Goal: Book appointment/travel/reservation

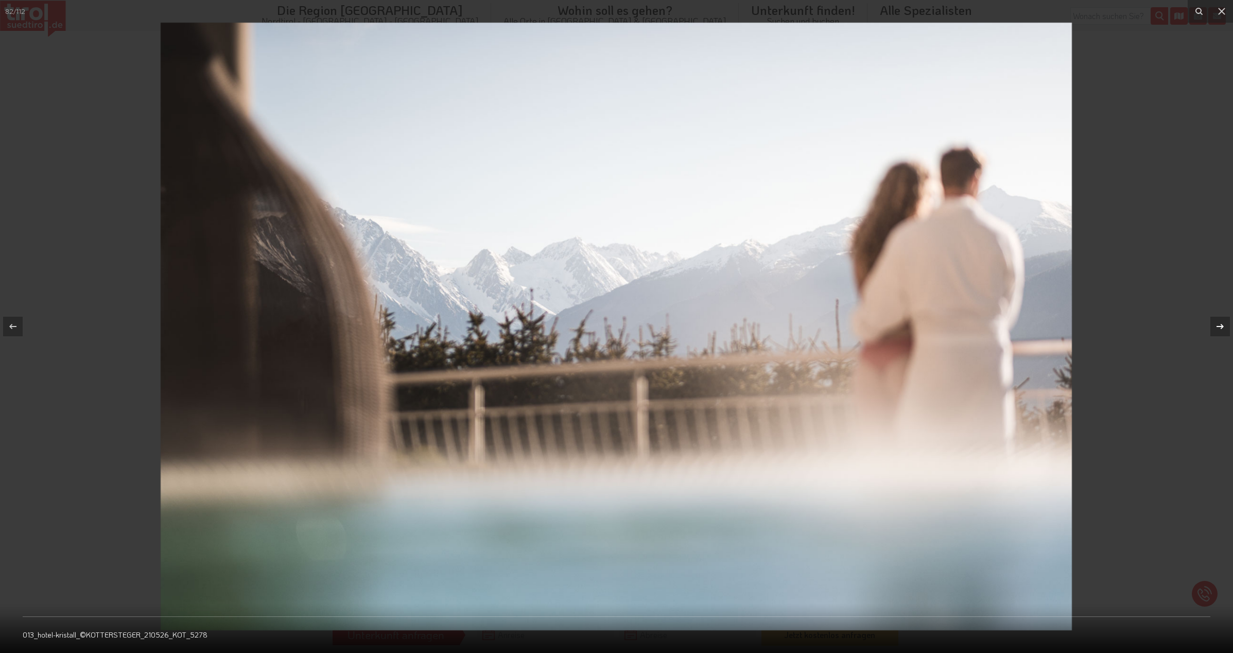
click at [1220, 325] on icon at bounding box center [1220, 326] width 12 height 12
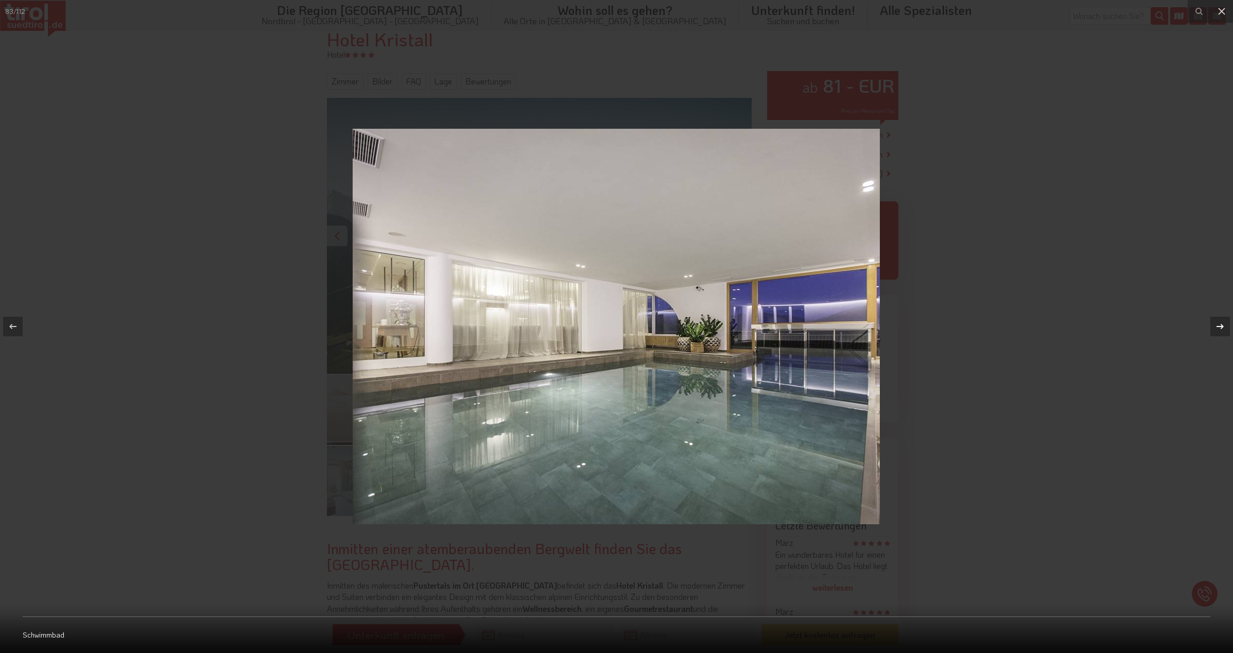
click at [1220, 325] on icon at bounding box center [1220, 326] width 12 height 12
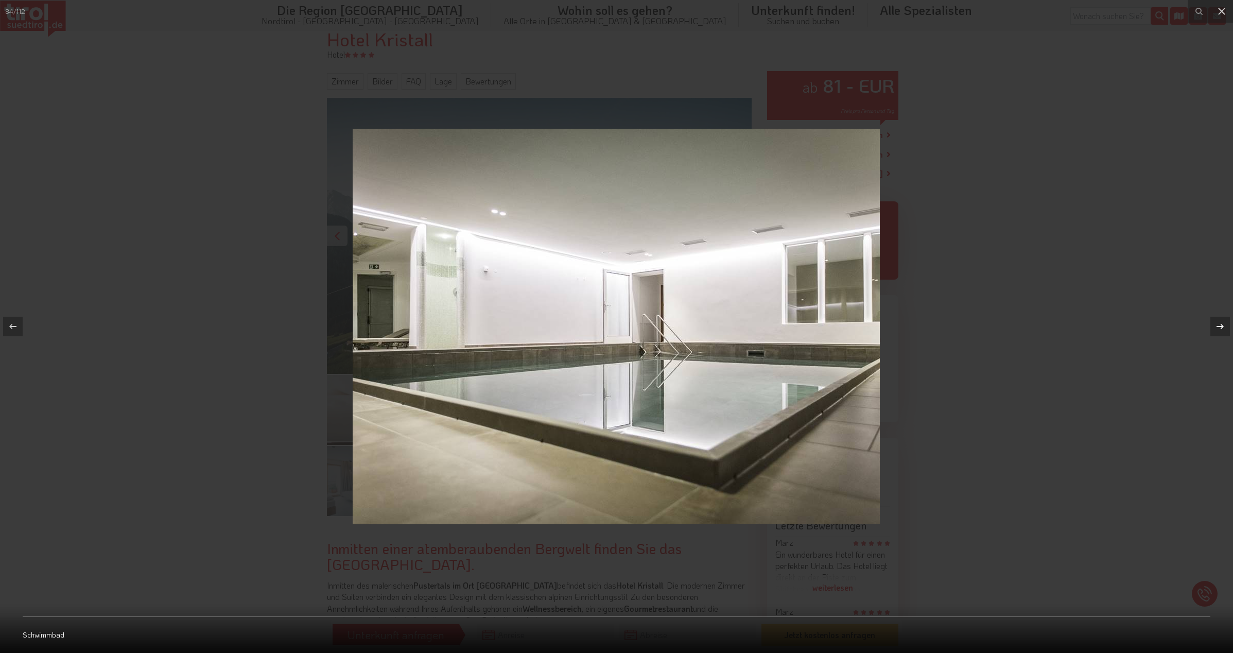
click at [1220, 325] on icon at bounding box center [1220, 326] width 12 height 12
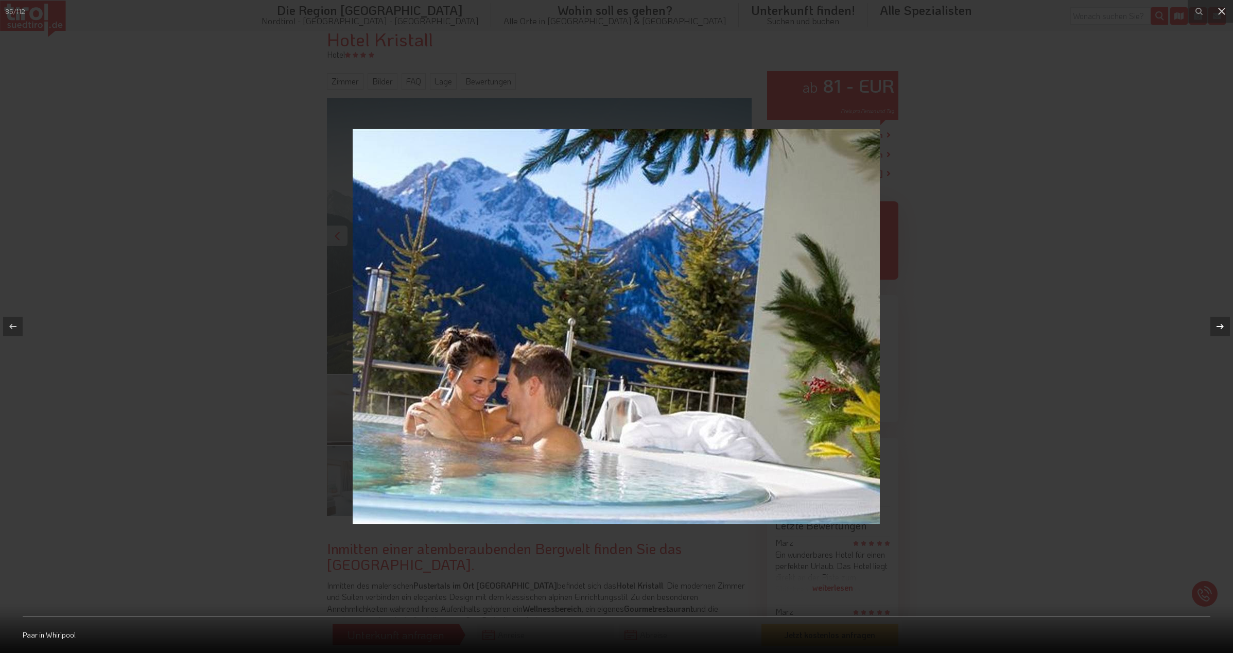
click at [1220, 325] on icon at bounding box center [1220, 326] width 12 height 12
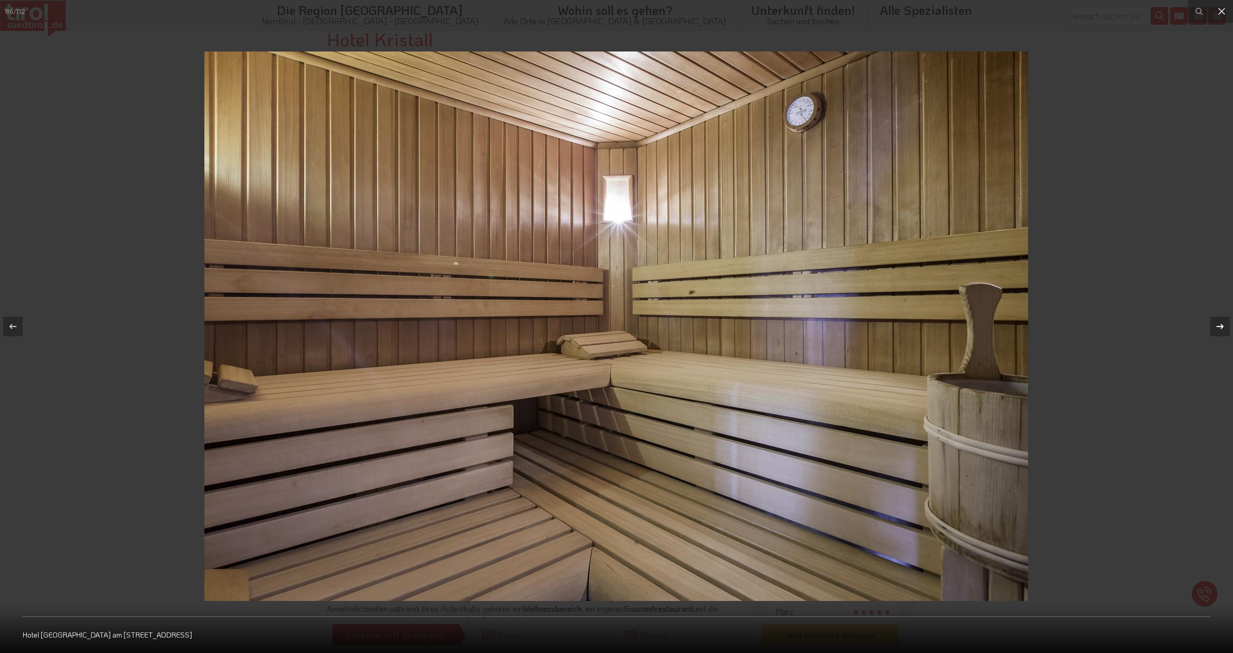
click at [1220, 325] on icon at bounding box center [1220, 326] width 12 height 12
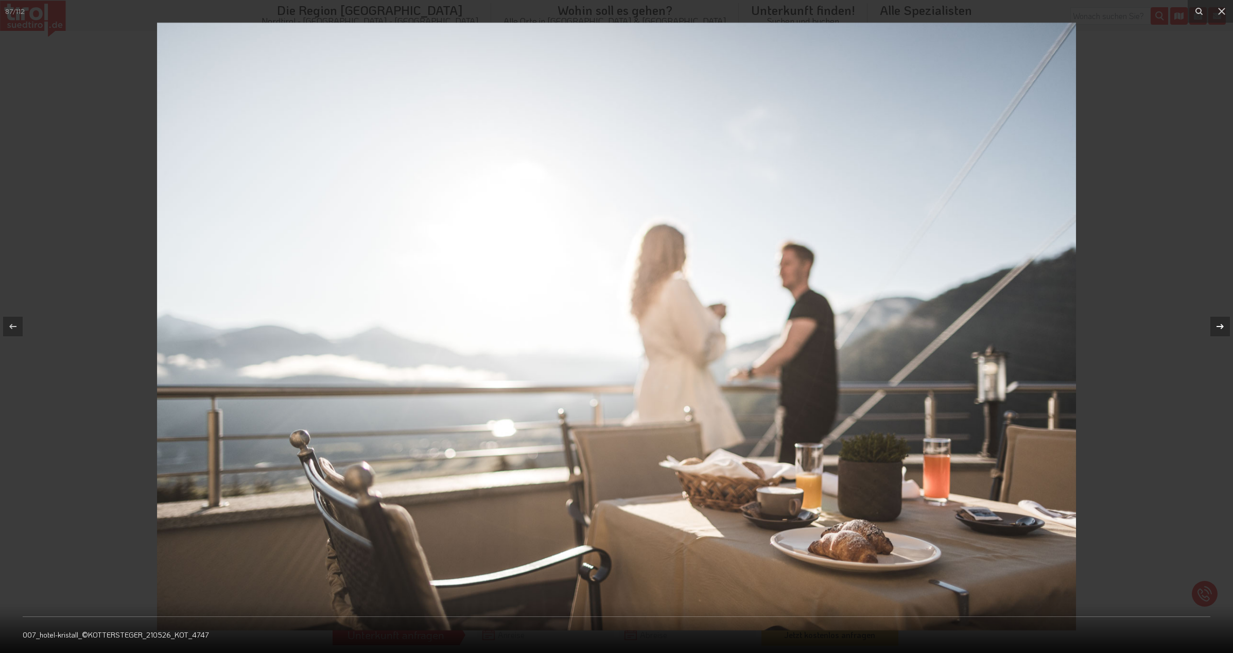
click at [1220, 325] on icon at bounding box center [1220, 326] width 12 height 12
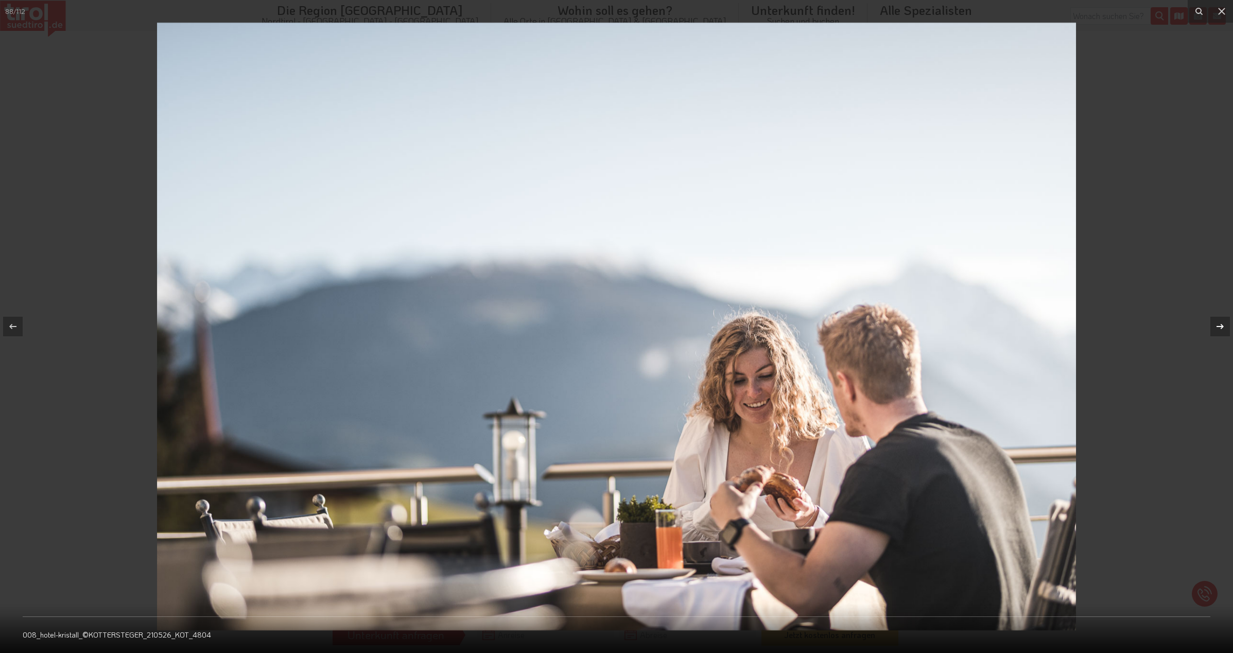
click at [1220, 325] on icon at bounding box center [1220, 326] width 12 height 12
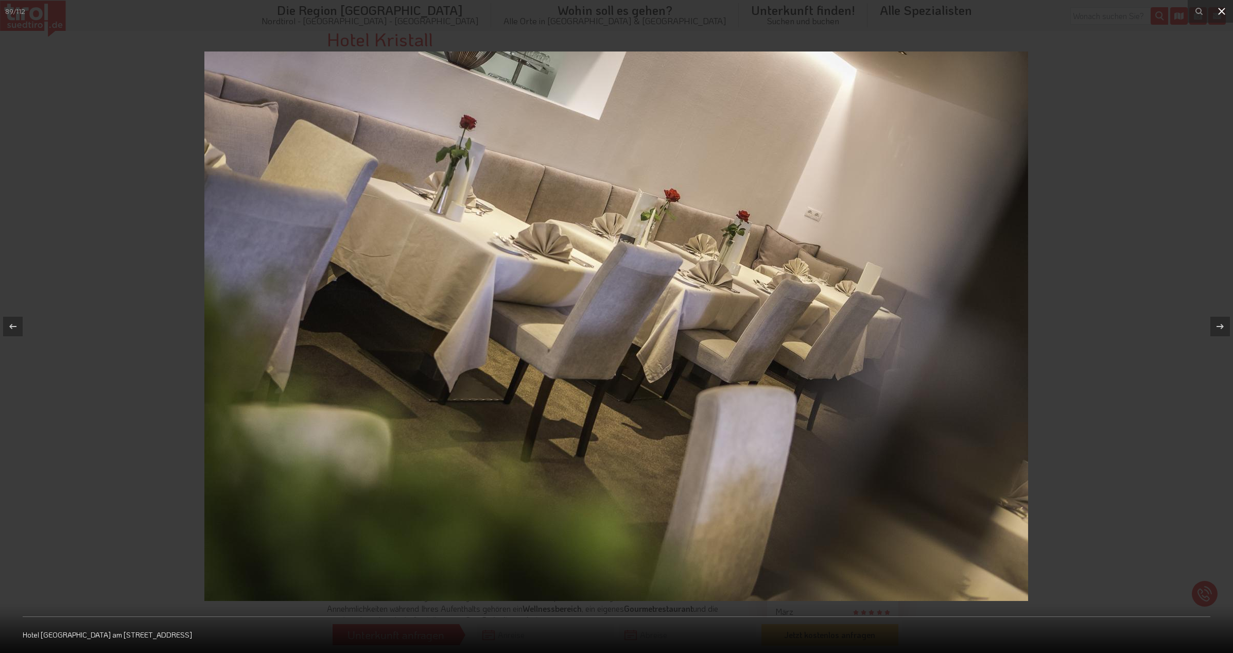
click at [1217, 11] on icon at bounding box center [1222, 11] width 12 height 12
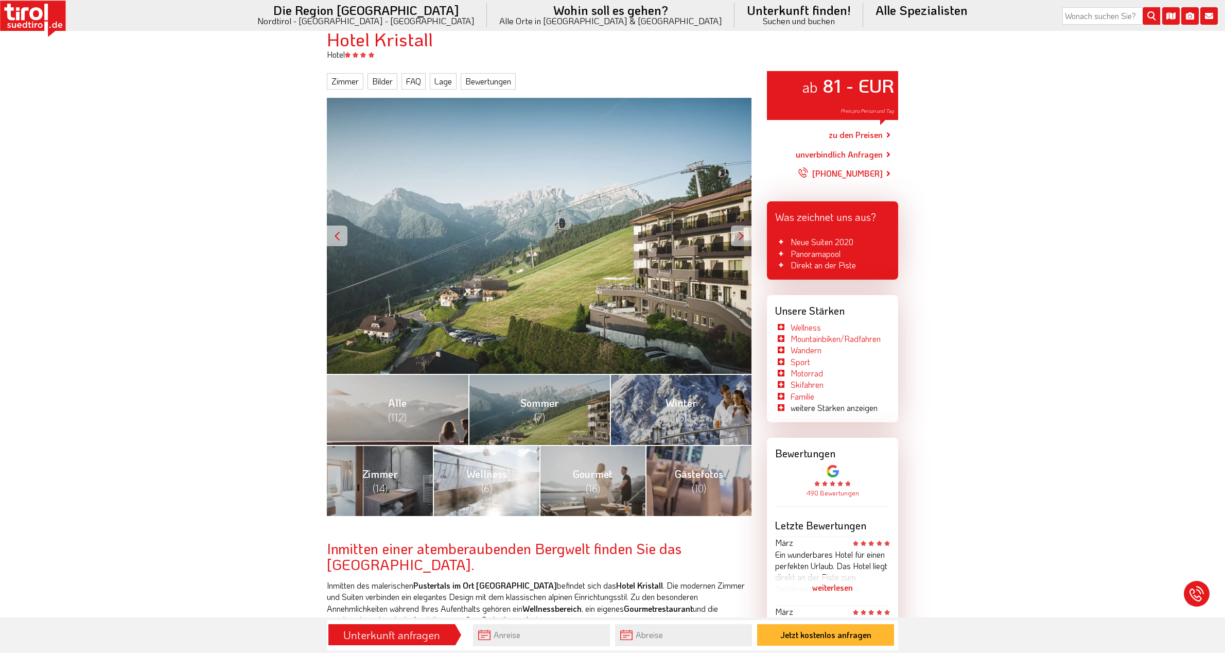
click at [498, 489] on link "Wellness (6)" at bounding box center [486, 480] width 106 height 71
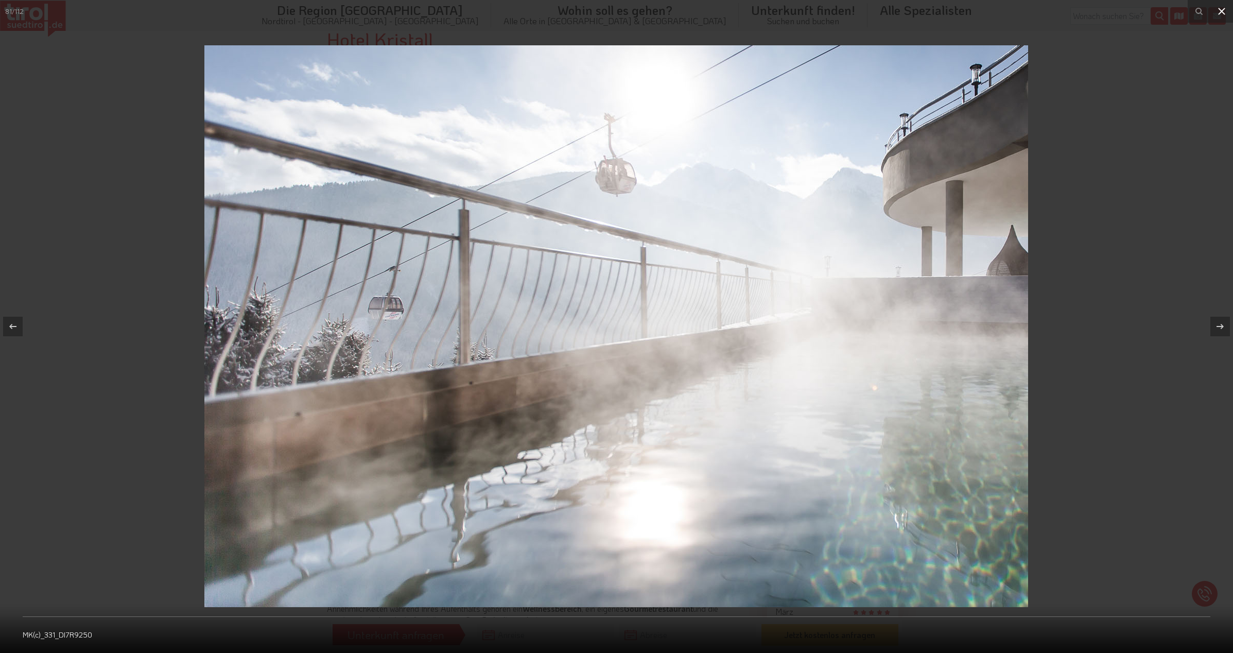
click at [1224, 12] on icon at bounding box center [1222, 11] width 12 height 12
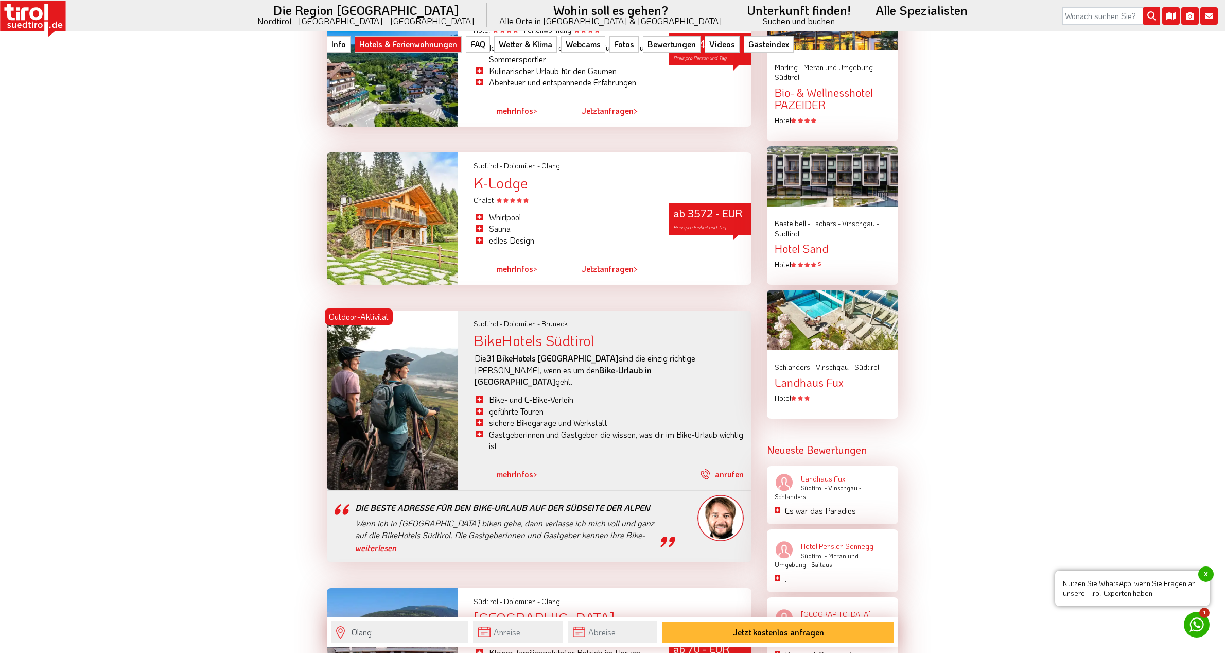
scroll to position [1545, 0]
